Goal: Information Seeking & Learning: Check status

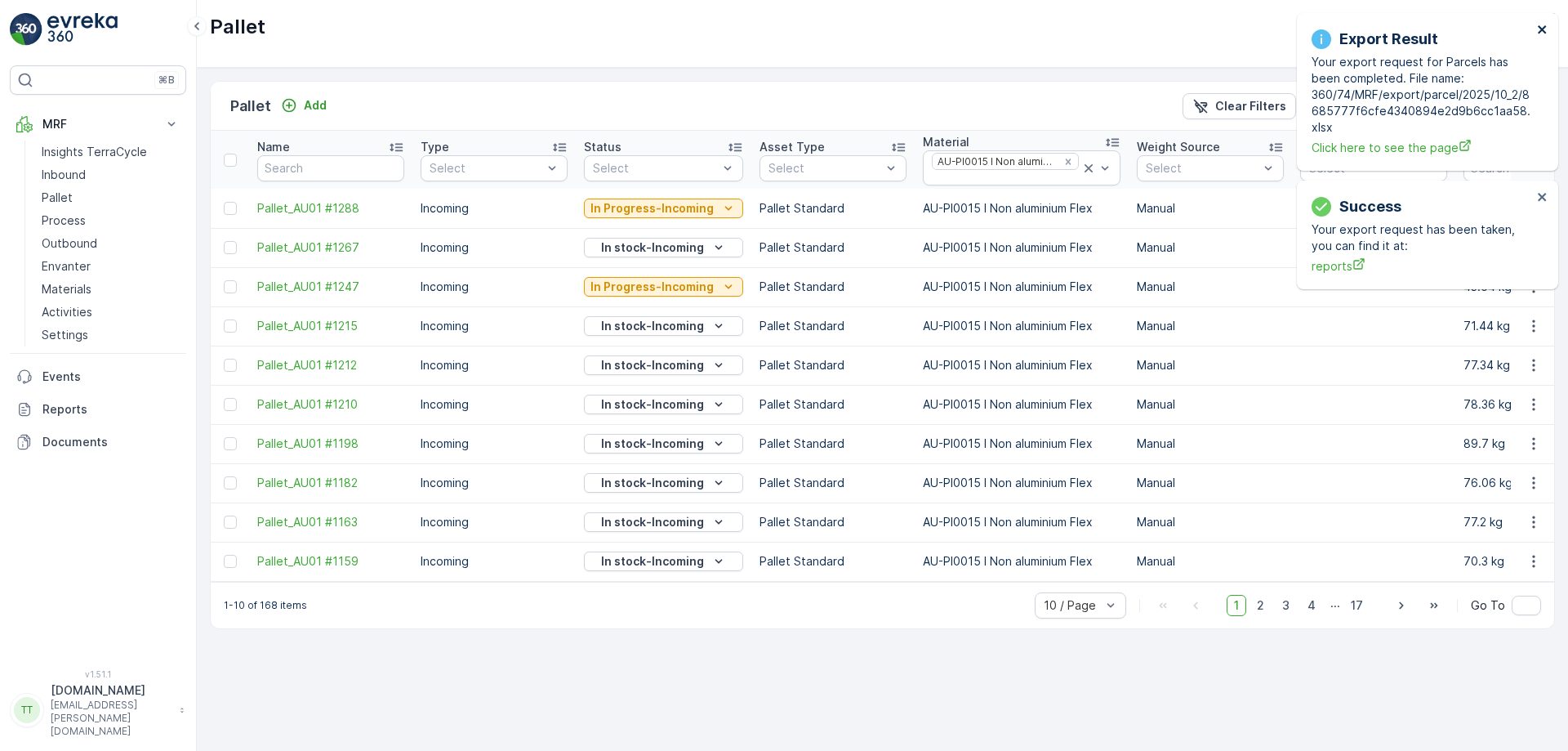
click at [1538, 30] on icon "close" at bounding box center [1542, 29] width 11 height 13
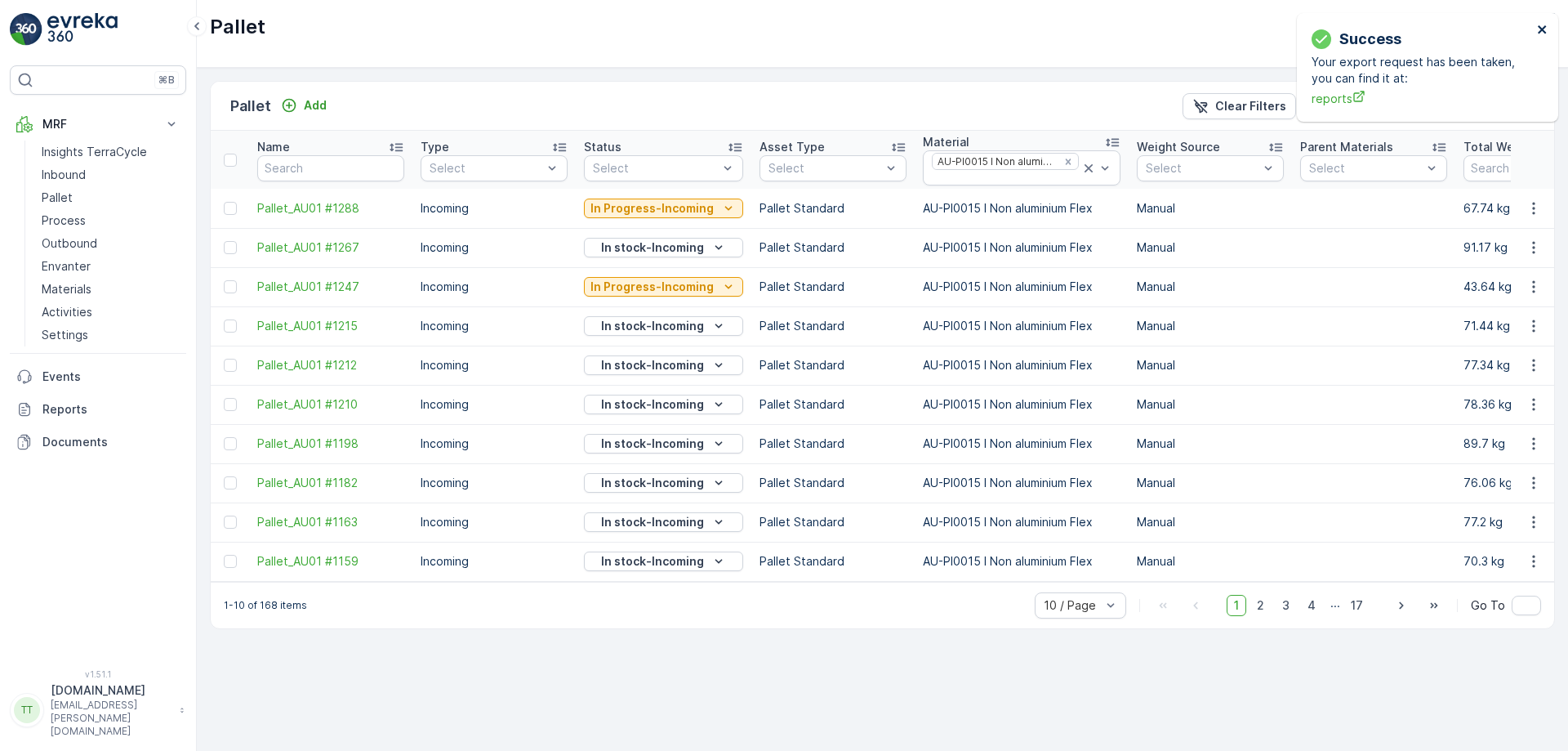
click at [1538, 30] on icon "close" at bounding box center [1542, 29] width 11 height 13
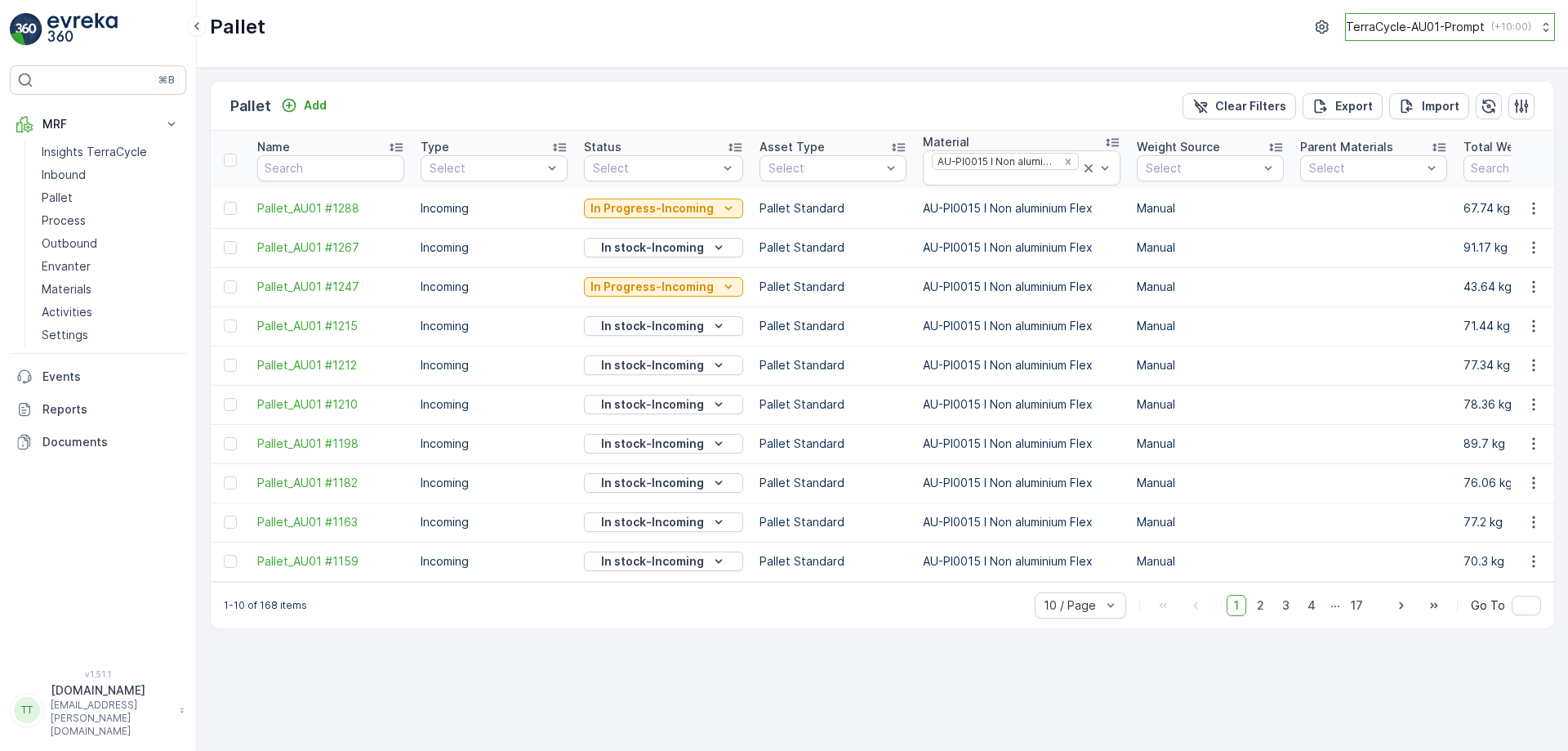
click at [1466, 28] on p "TerraCycle-AU01-Prompt" at bounding box center [1415, 26] width 139 height 17
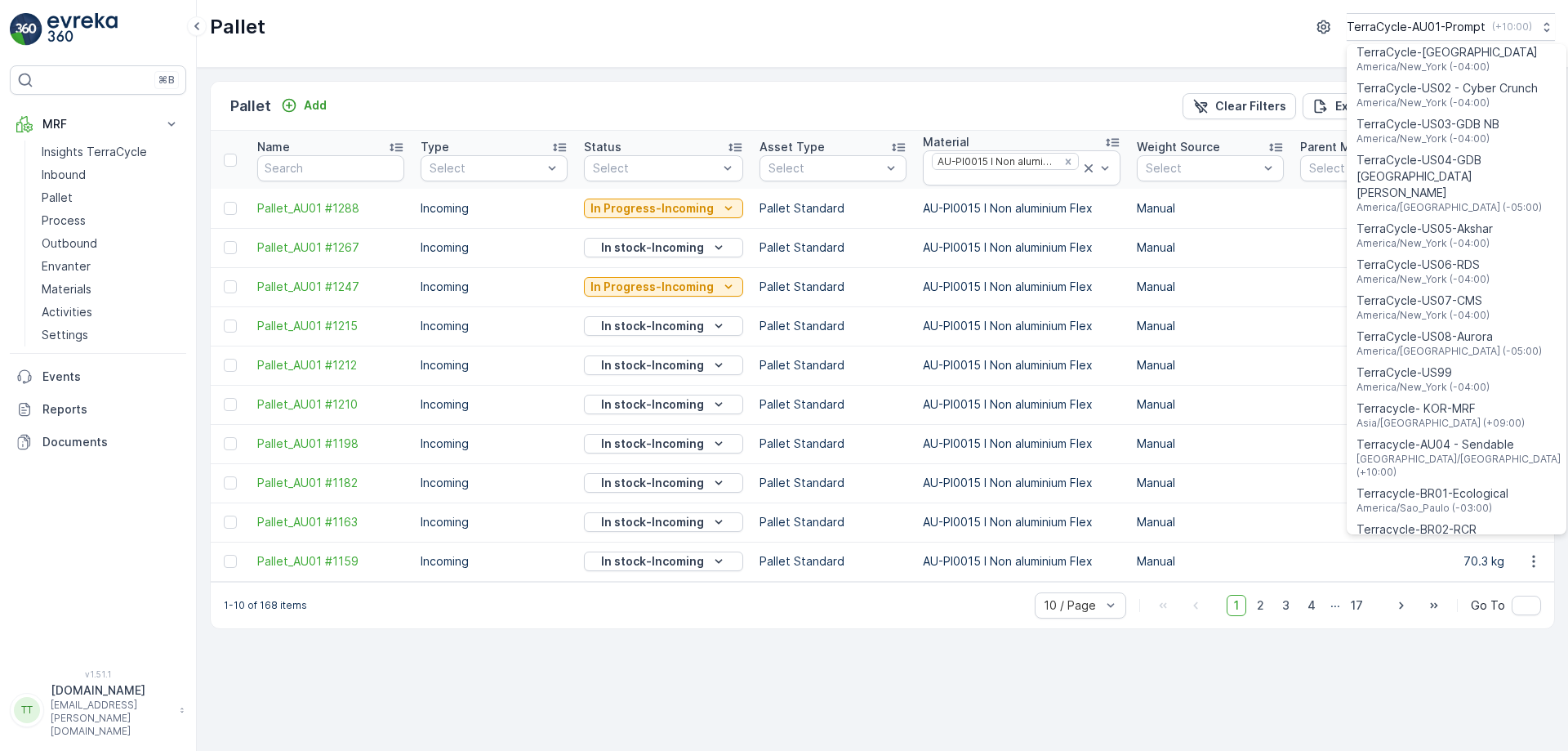
scroll to position [1173, 0]
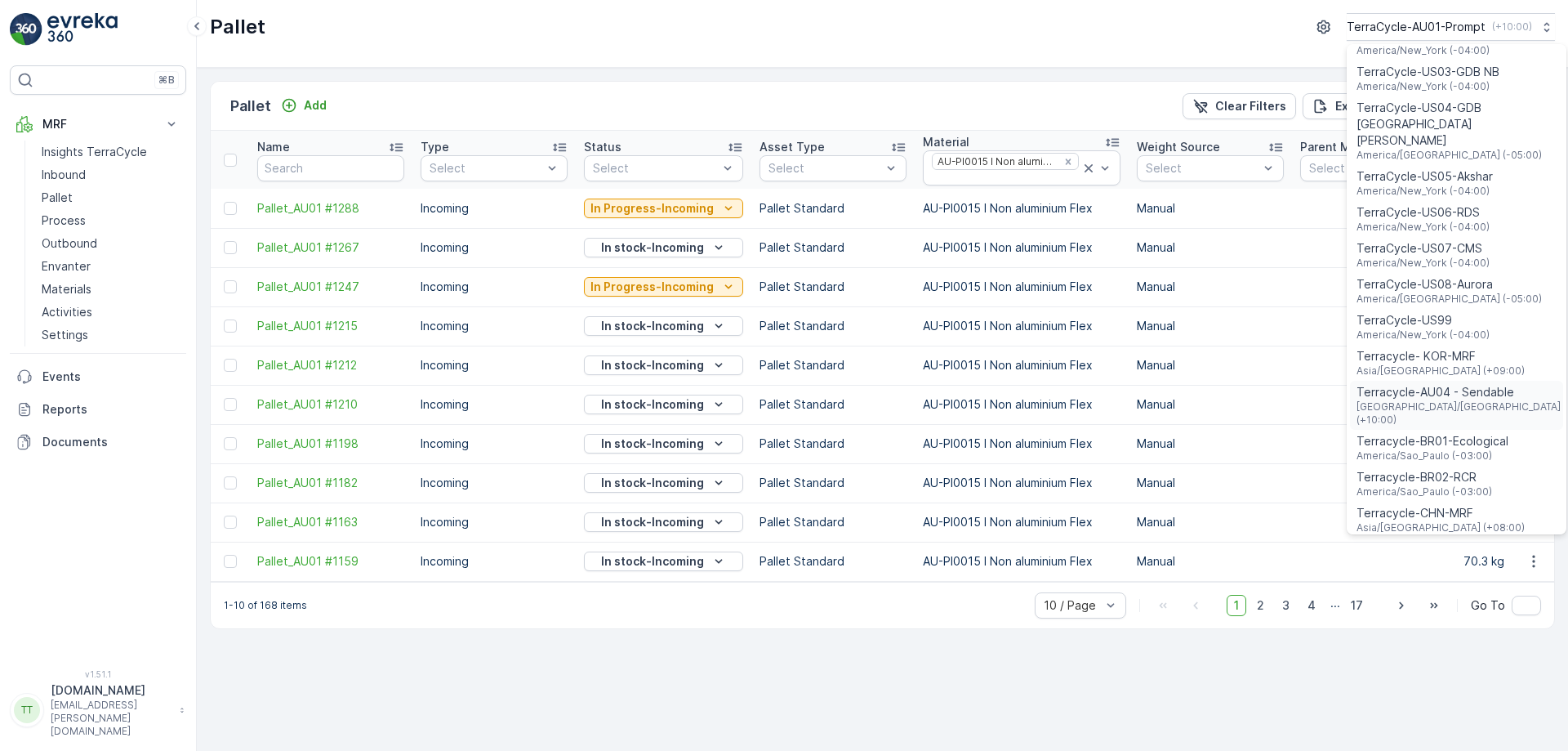
click at [1455, 384] on span "Terracycle-AU04 - Sendable" at bounding box center [1459, 392] width 206 height 17
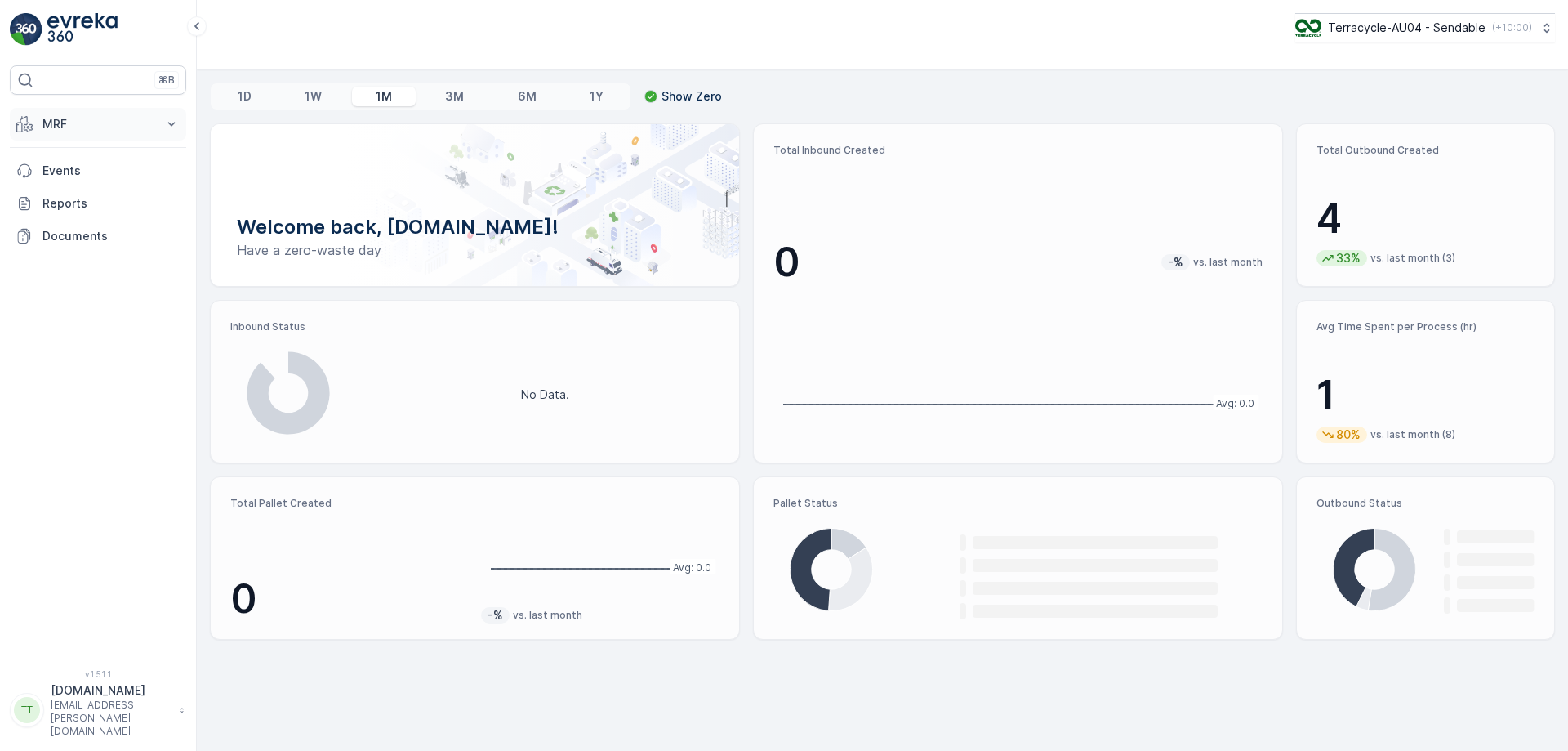
click at [141, 121] on p "MRF" at bounding box center [97, 124] width 111 height 17
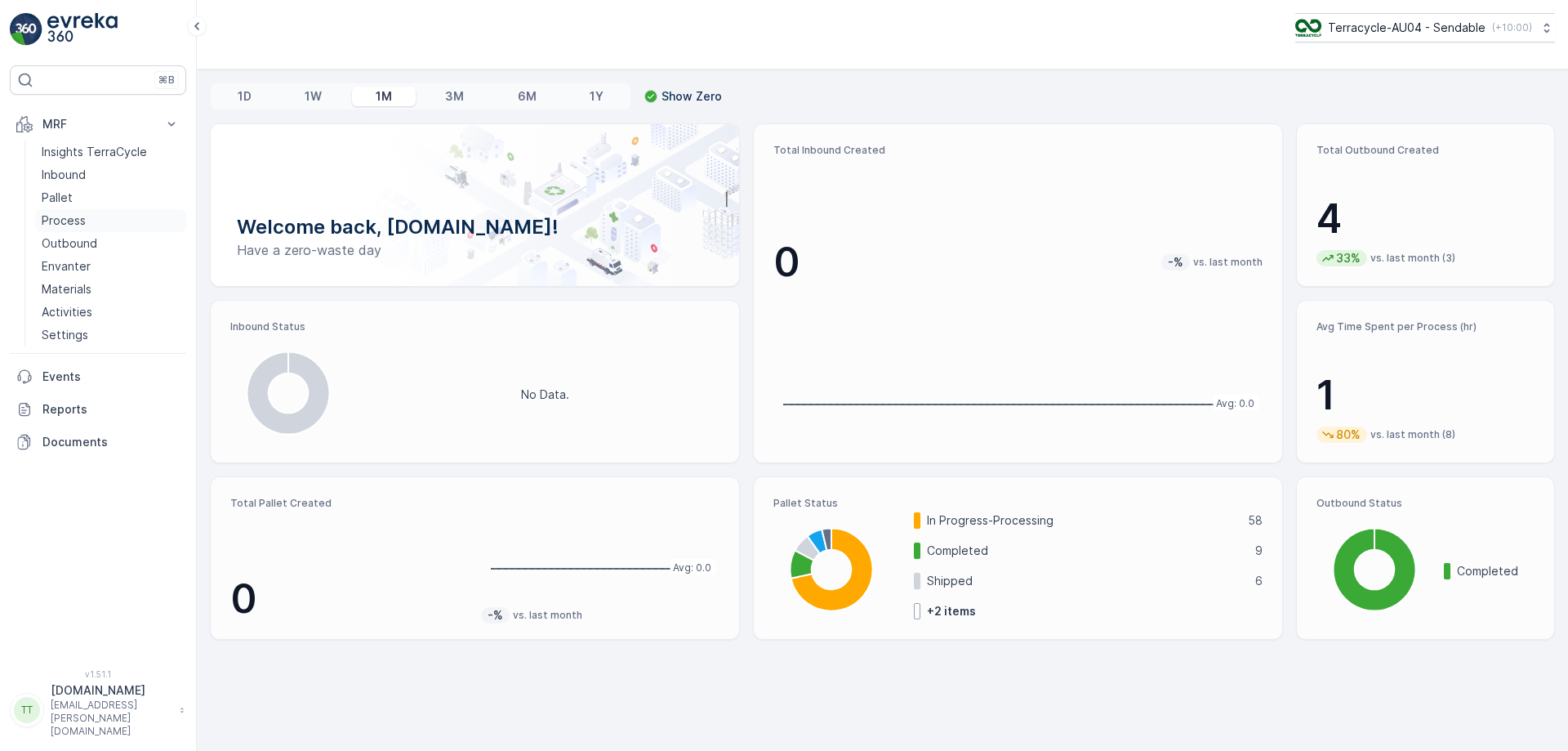
click at [51, 217] on p "Process" at bounding box center [63, 220] width 44 height 17
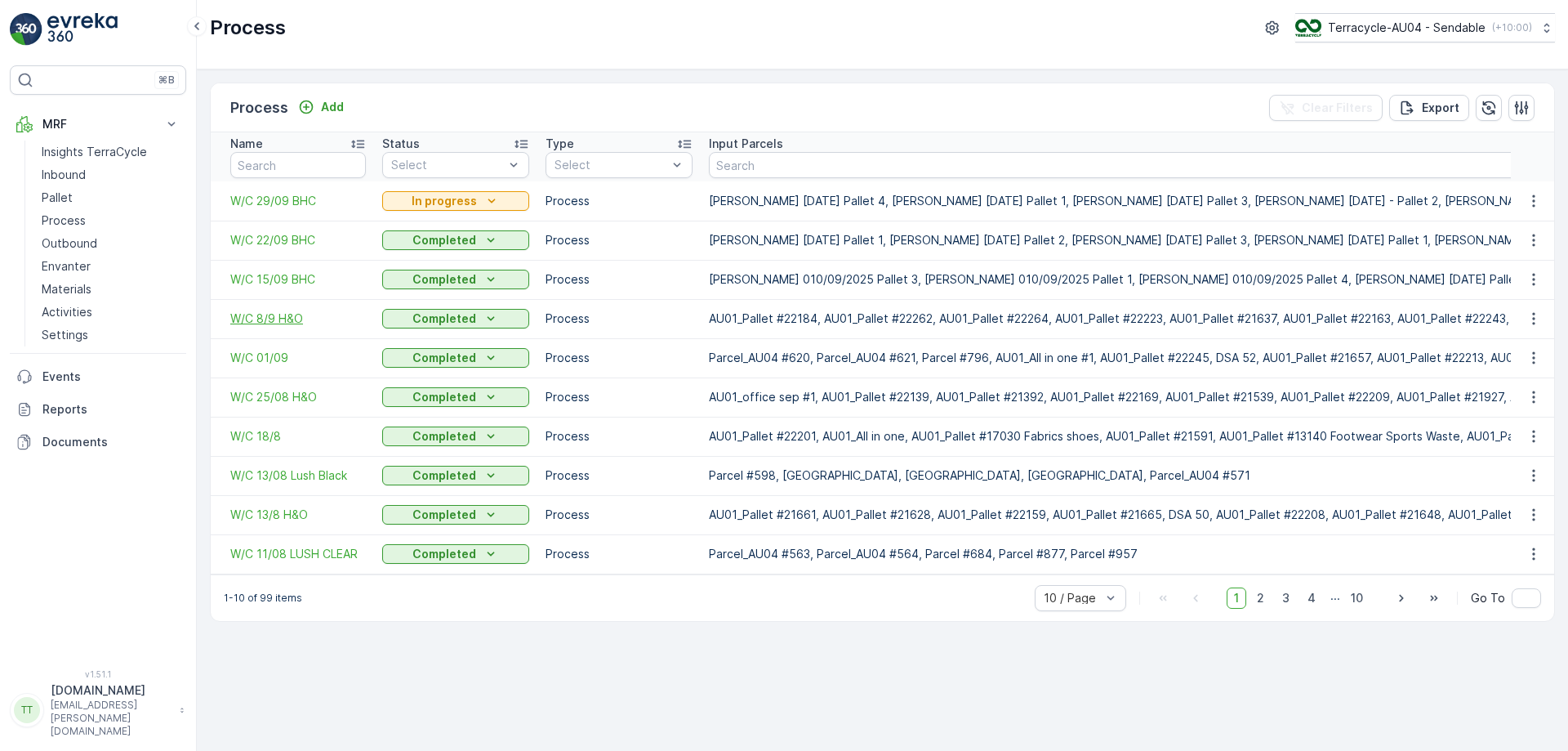
click at [263, 320] on span "W/C 8/9 H&O" at bounding box center [298, 318] width 135 height 17
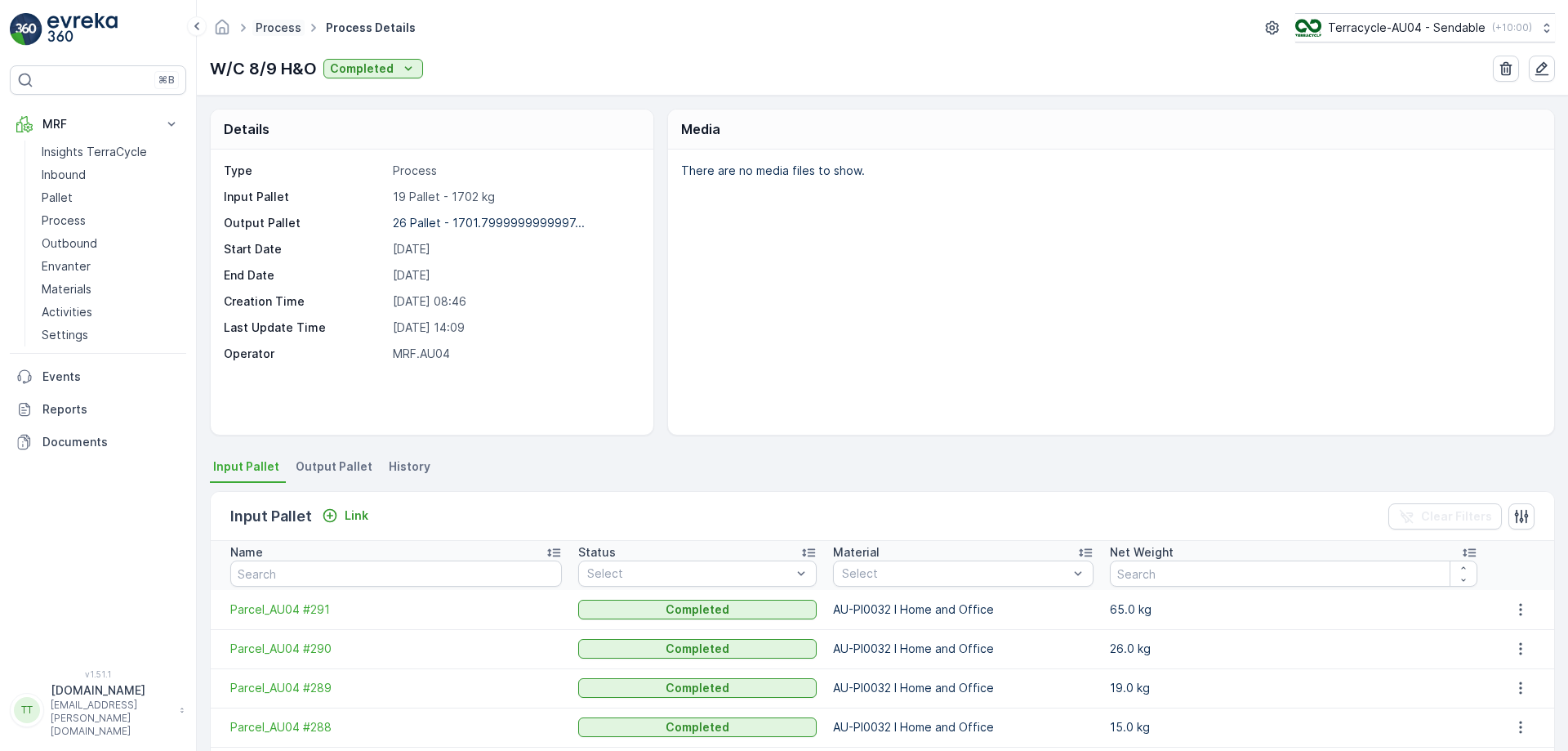
click at [284, 29] on link "Process" at bounding box center [278, 27] width 46 height 14
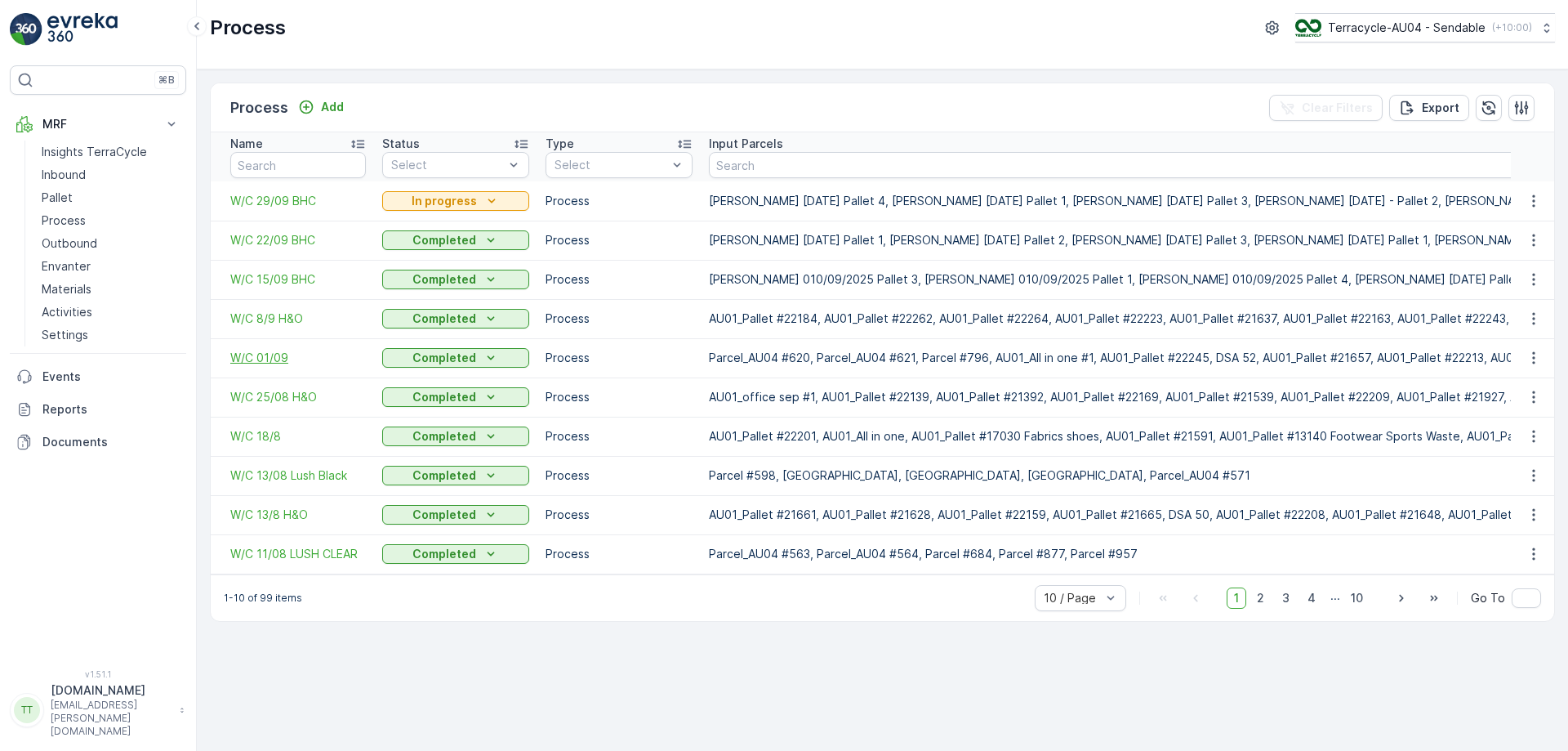
click at [269, 356] on span "W/C 01/09" at bounding box center [298, 357] width 135 height 17
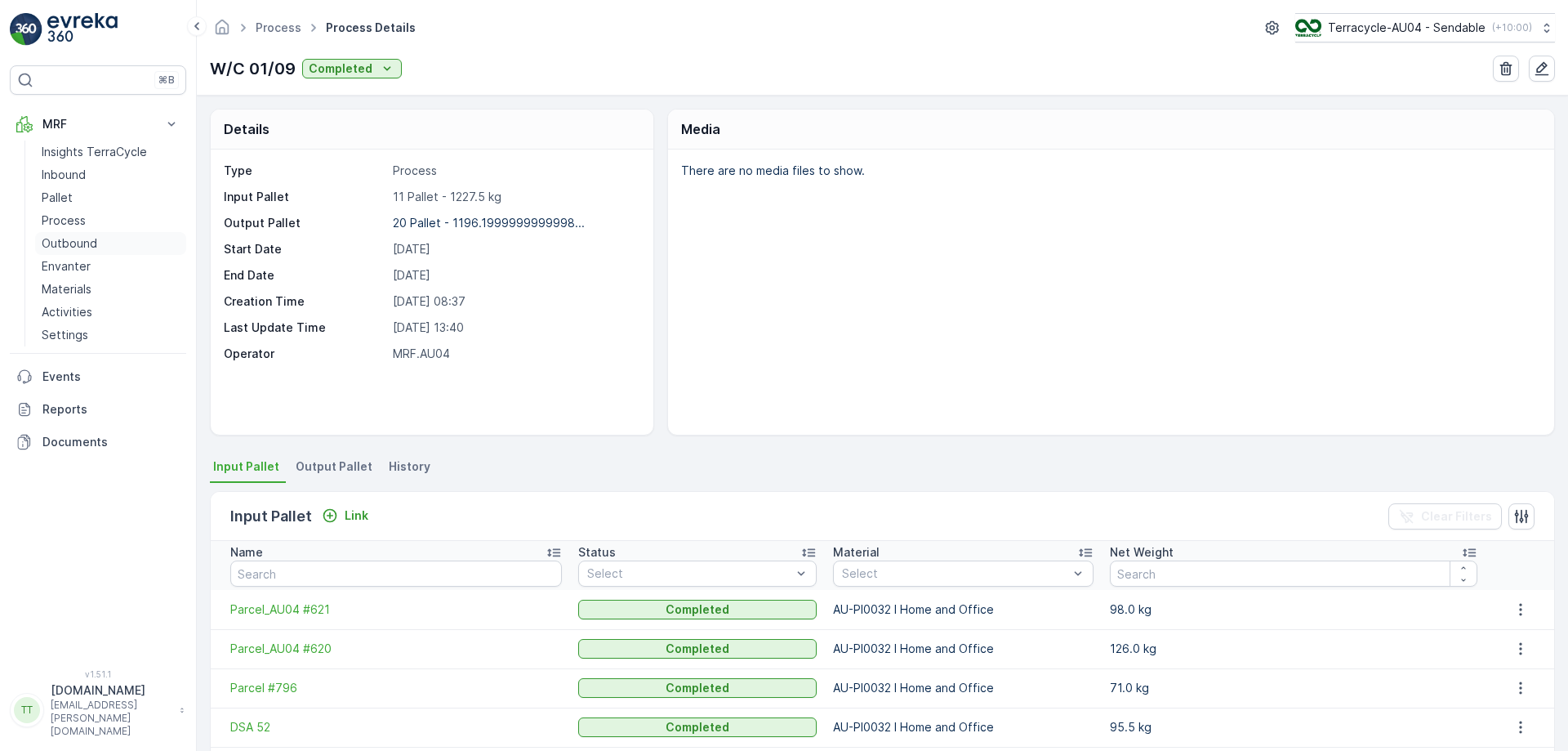
click at [76, 243] on p "Outbound" at bounding box center [68, 243] width 55 height 17
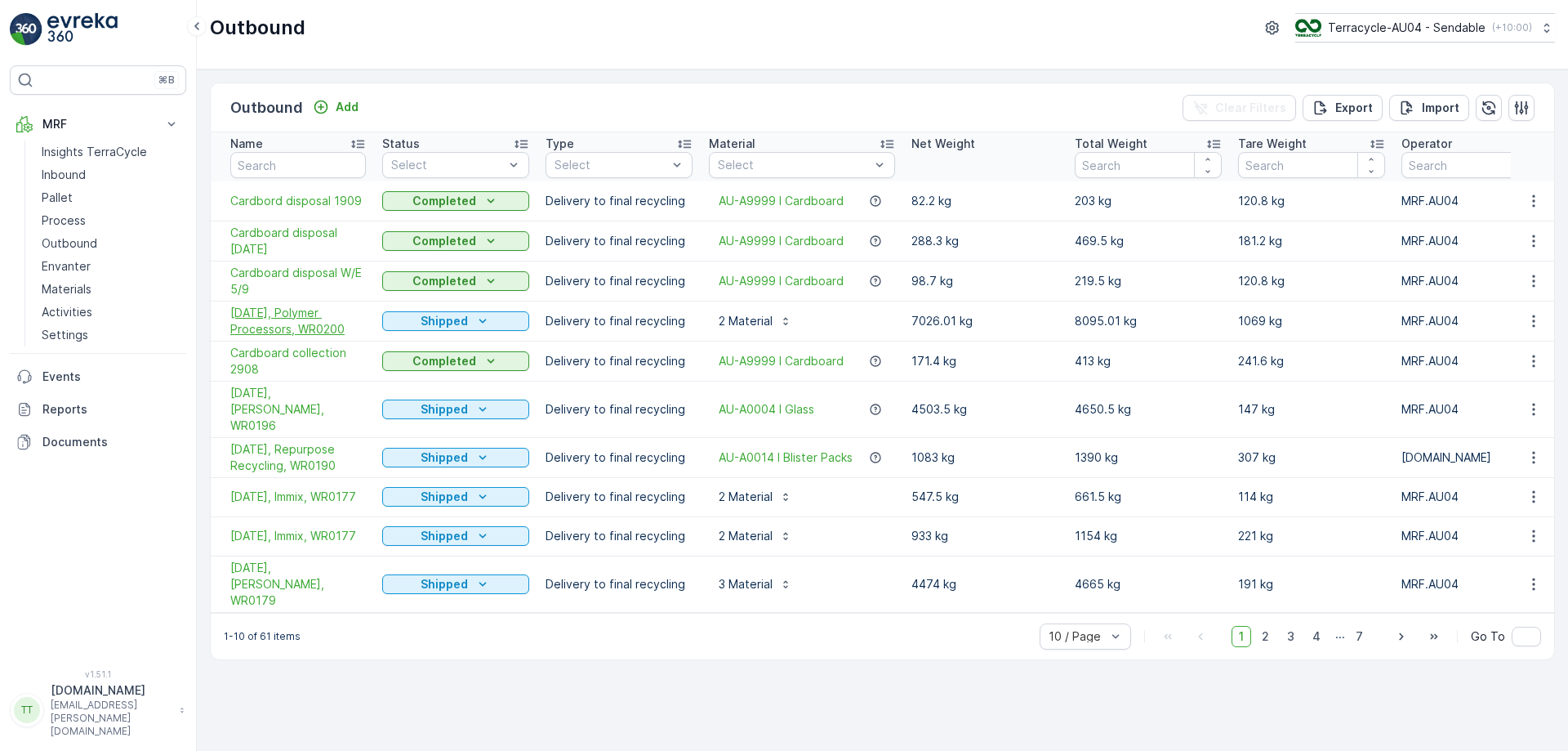
click at [305, 321] on span "03/09/2025, Polymer Processors, WR0200" at bounding box center [298, 321] width 135 height 32
click at [269, 271] on span "Cardboard disposal W/E 5/9" at bounding box center [298, 280] width 135 height 32
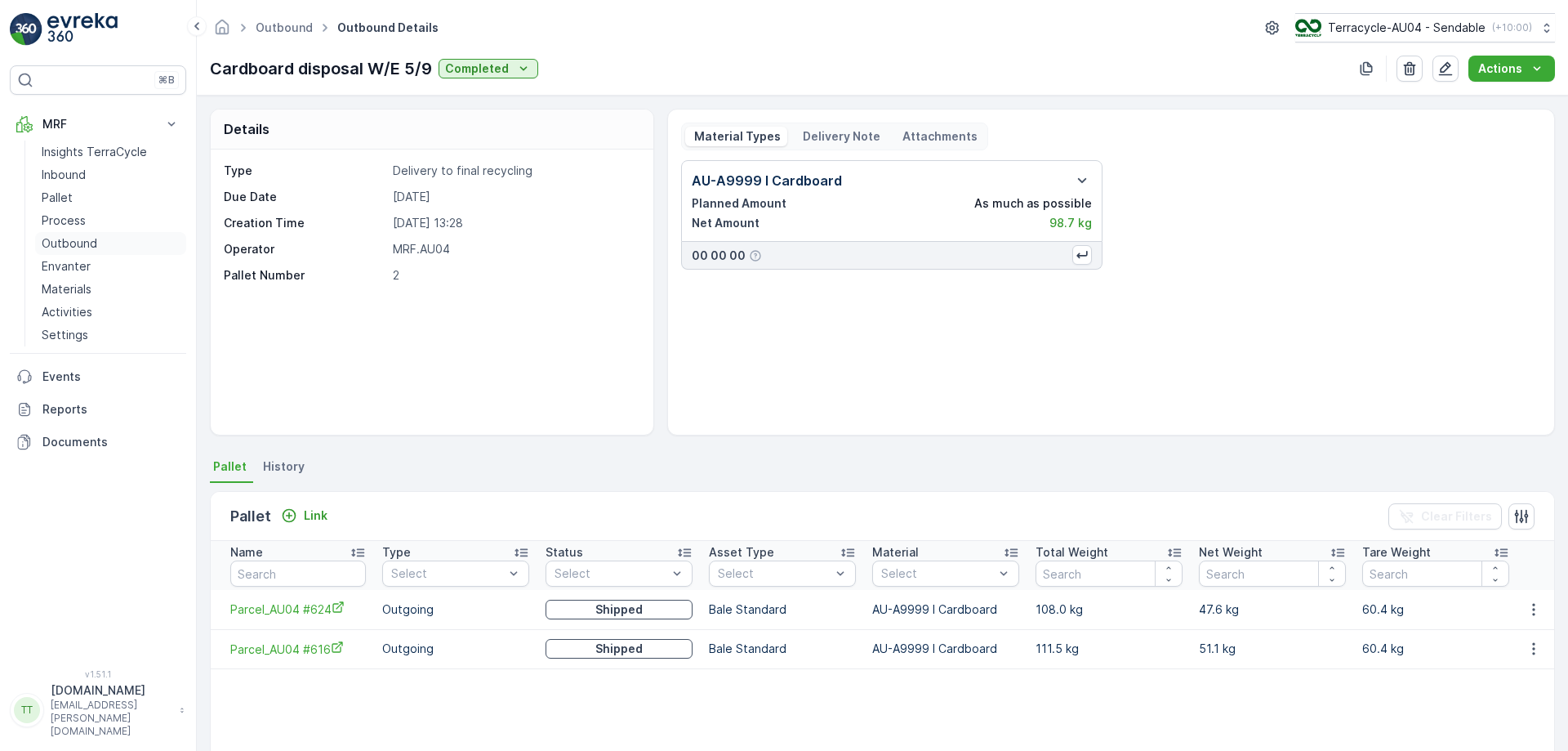
click at [83, 243] on p "Outbound" at bounding box center [68, 243] width 55 height 17
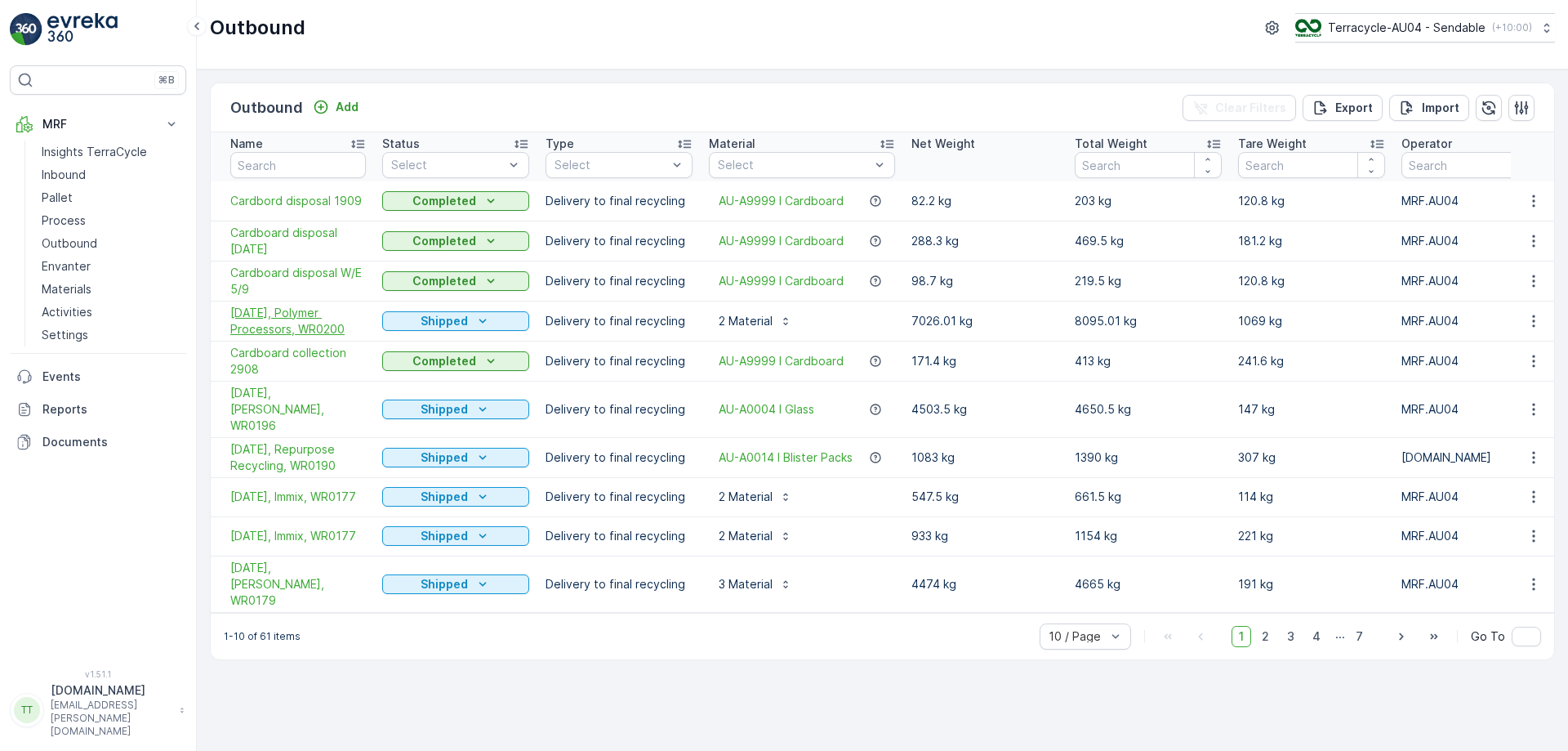
click at [323, 319] on span "03/09/2025, Polymer Processors, WR0200" at bounding box center [298, 321] width 135 height 32
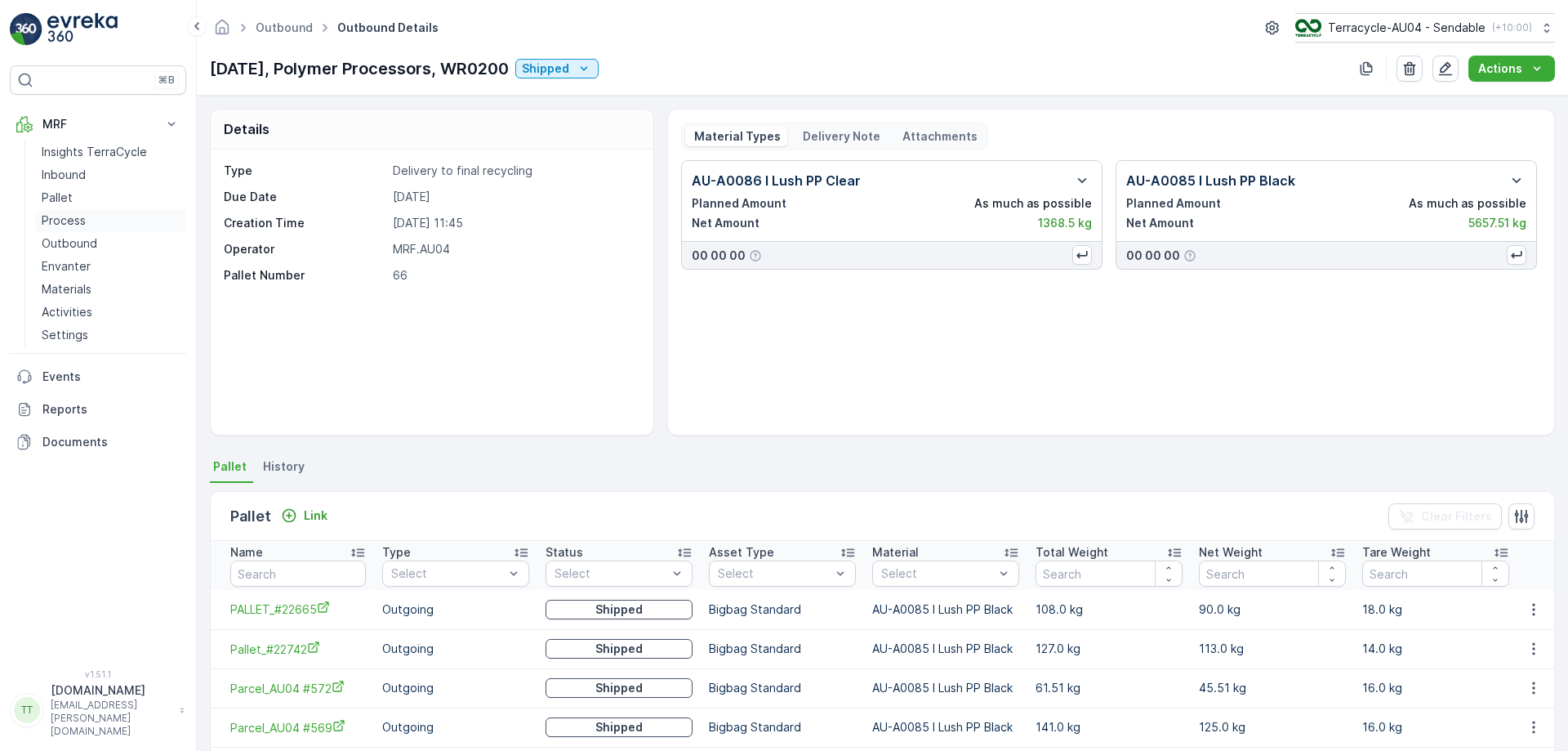
click at [83, 227] on p "Process" at bounding box center [63, 220] width 44 height 17
